Goal: Transaction & Acquisition: Purchase product/service

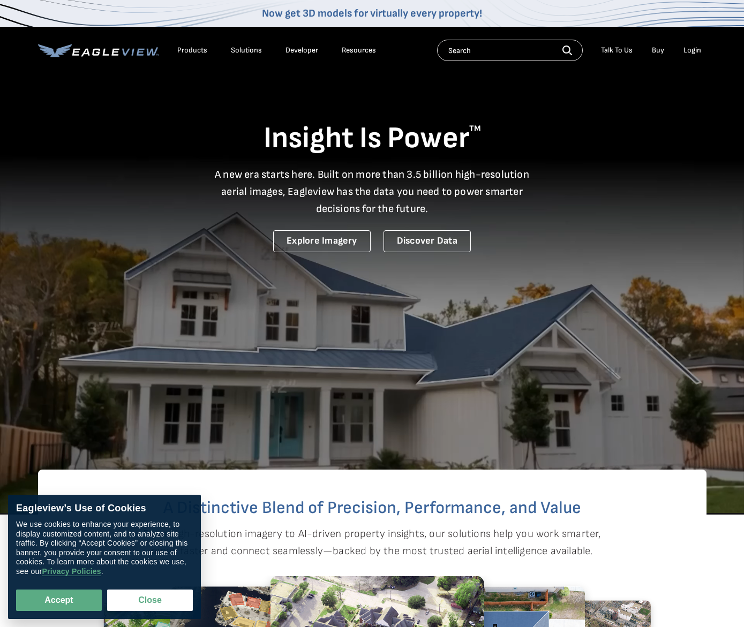
click at [695, 51] on div "Login" at bounding box center [693, 51] width 18 height 10
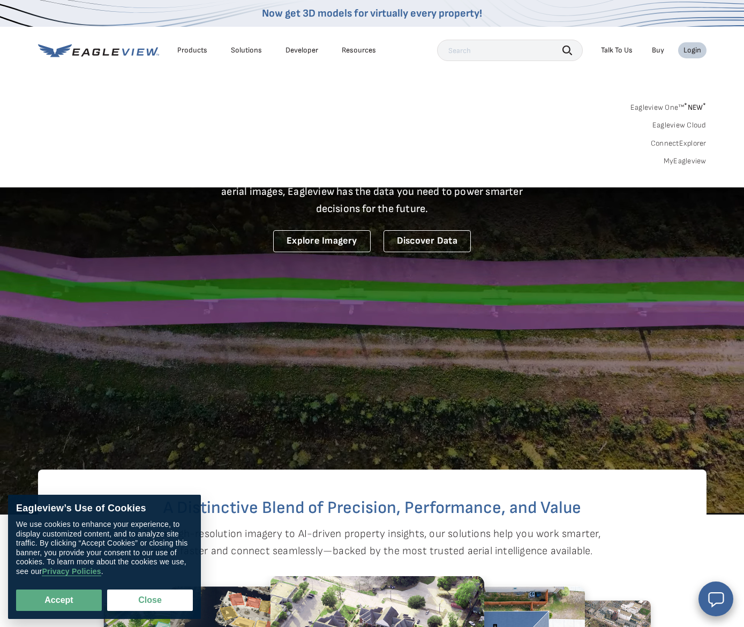
click at [698, 160] on link "MyEagleview" at bounding box center [685, 161] width 43 height 10
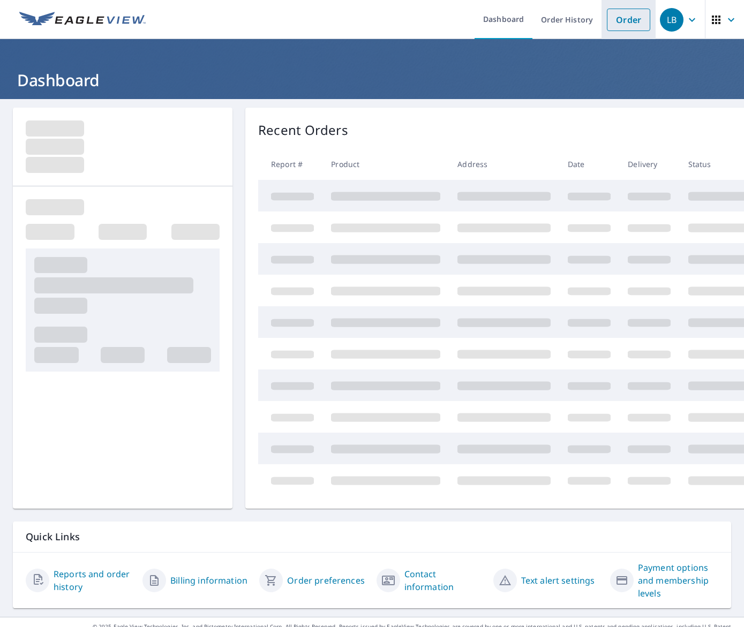
click at [635, 22] on link "Order" at bounding box center [628, 20] width 43 height 23
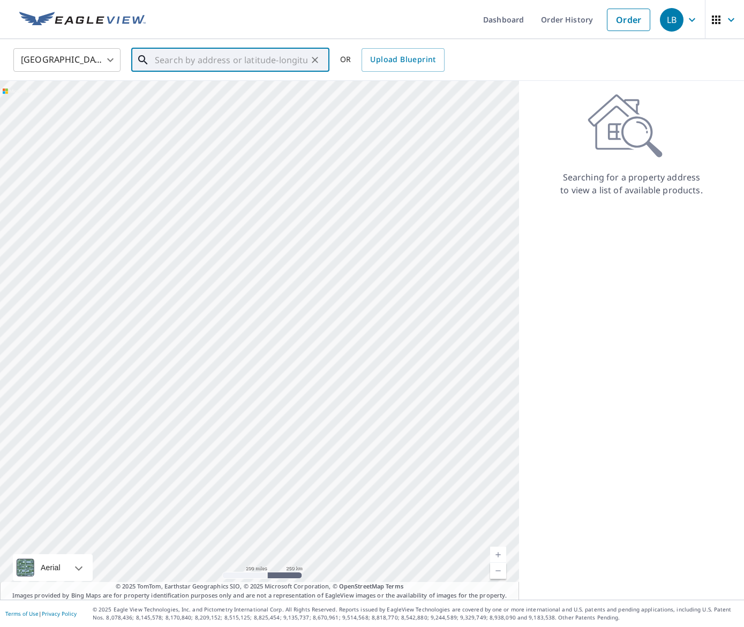
click at [272, 57] on input "text" at bounding box center [231, 60] width 153 height 30
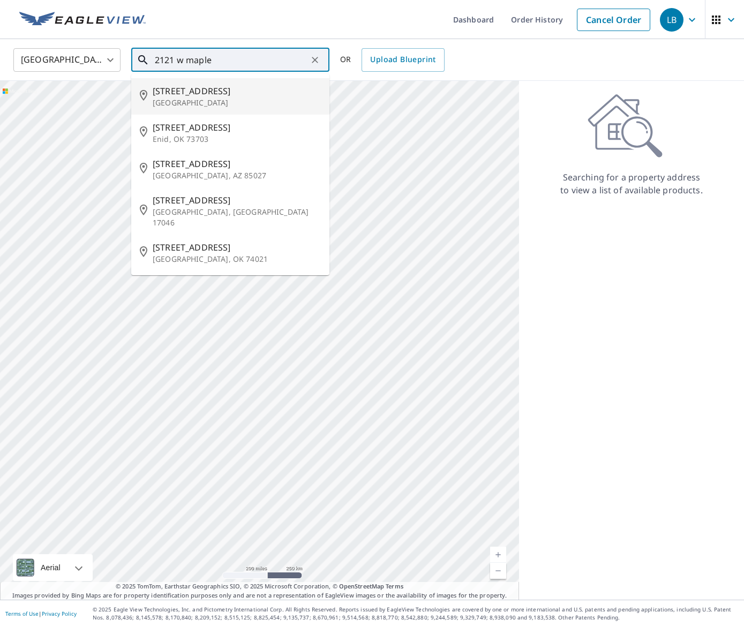
click at [200, 96] on span "[STREET_ADDRESS]" at bounding box center [237, 91] width 168 height 13
type input "[STREET_ADDRESS]"
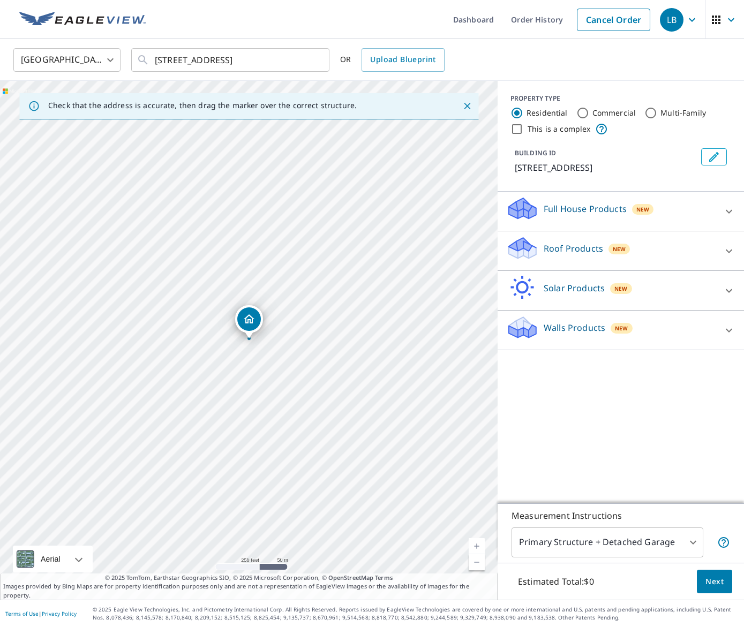
click at [481, 544] on link "Current Level 17, Zoom In" at bounding box center [477, 546] width 16 height 16
click at [481, 544] on link "Current Level 19, Zoom In" at bounding box center [477, 546] width 16 height 16
click at [579, 113] on input "Commercial" at bounding box center [582, 113] width 13 height 13
radio input "true"
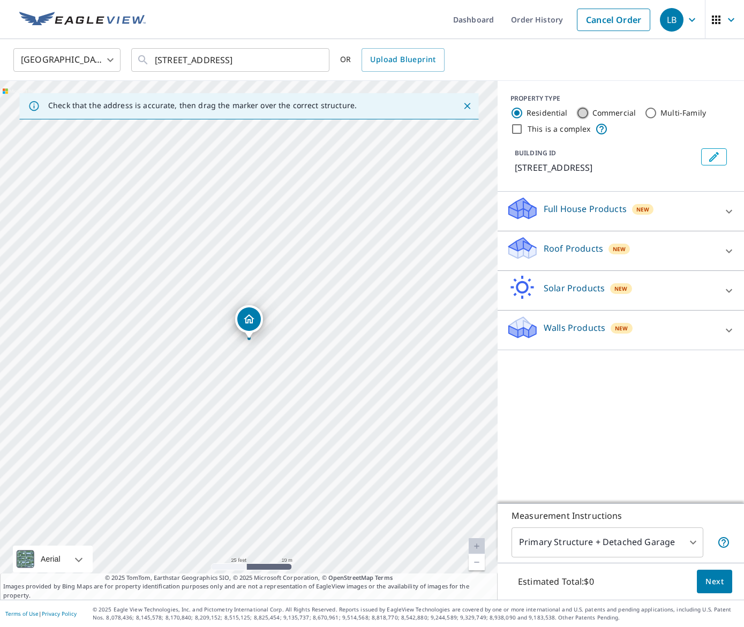
type input "4"
click at [729, 212] on icon at bounding box center [729, 211] width 13 height 13
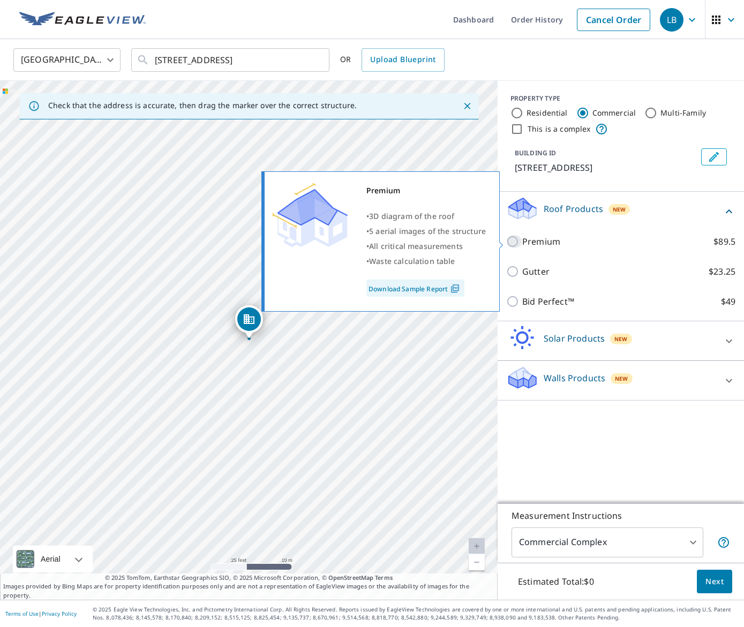
click at [516, 241] on input "Premium $89.5" at bounding box center [514, 241] width 16 height 13
checkbox input "true"
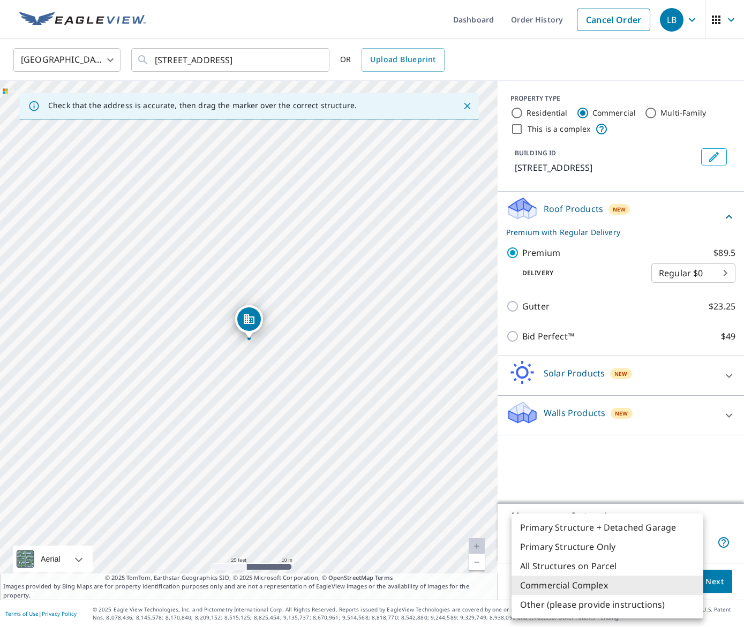
click at [693, 536] on body "LB LB Dashboard Order History Cancel Order LB [GEOGRAPHIC_DATA] [GEOGRAPHIC_DAT…" at bounding box center [372, 313] width 744 height 627
click at [584, 543] on li "Primary Structure Only" at bounding box center [608, 546] width 192 height 19
type input "2"
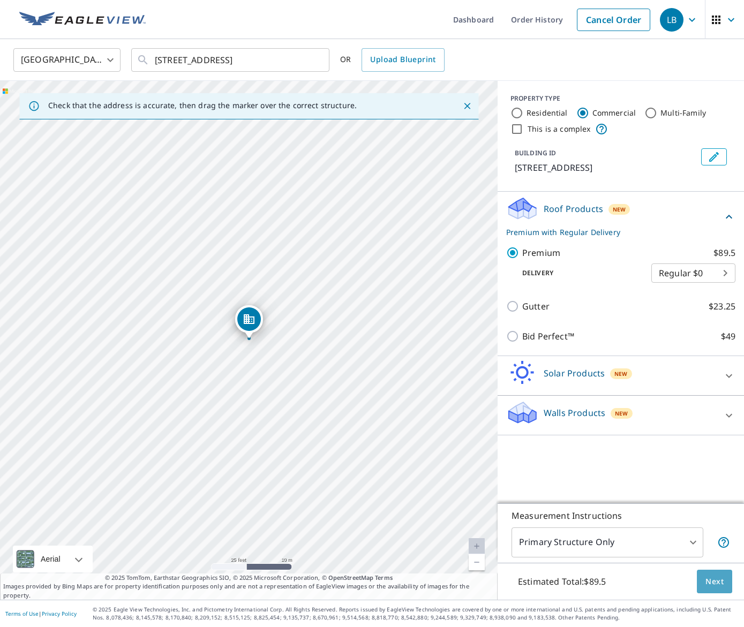
click at [711, 580] on span "Next" at bounding box center [715, 581] width 18 height 13
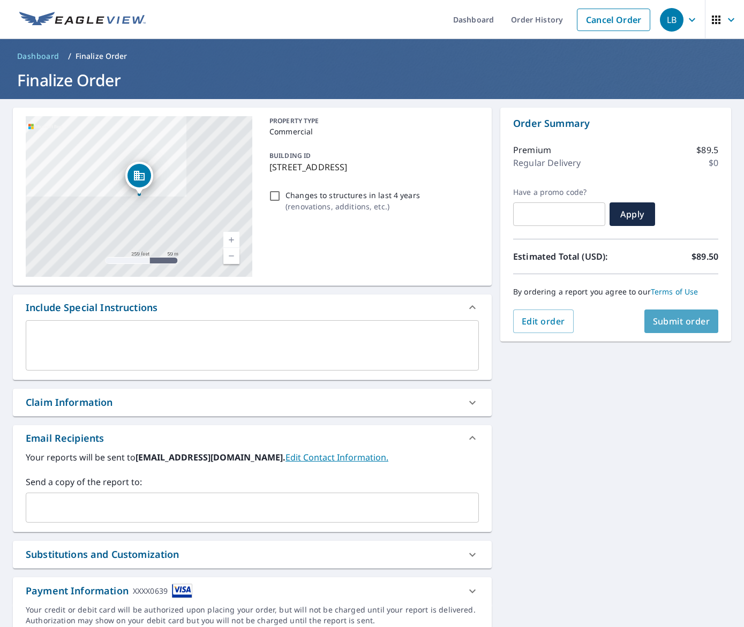
click at [678, 317] on span "Submit order" at bounding box center [681, 322] width 57 height 12
